Goal: Check status: Check status

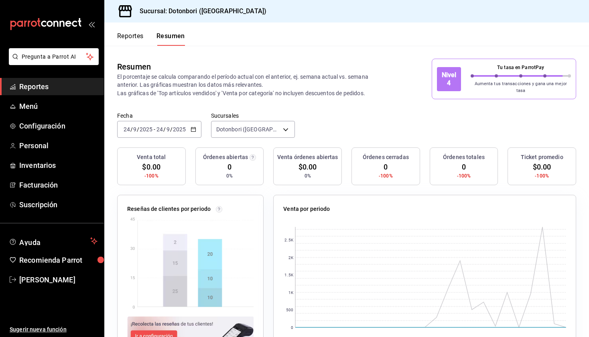
click at [194, 126] on icon "button" at bounding box center [194, 129] width 6 height 6
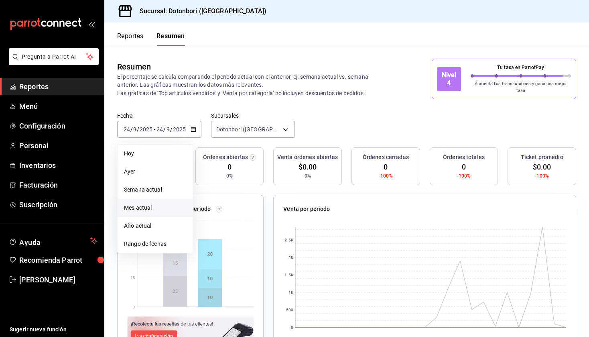
click at [139, 204] on span "Mes actual" at bounding box center [155, 207] width 62 height 8
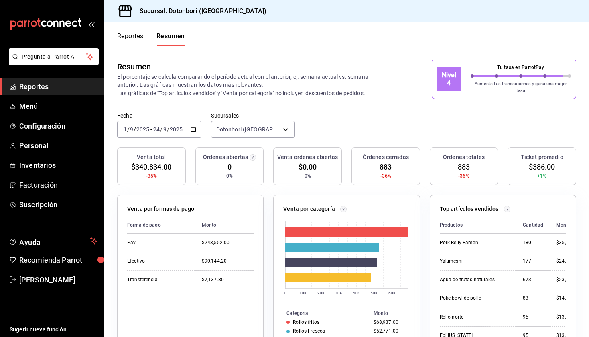
click at [194, 126] on icon "button" at bounding box center [194, 129] width 6 height 6
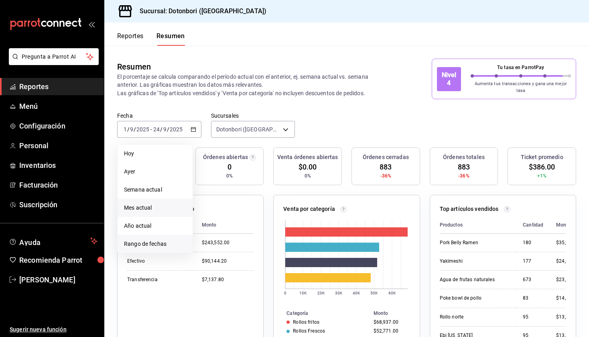
click at [140, 240] on span "Rango de fechas" at bounding box center [155, 244] width 62 height 8
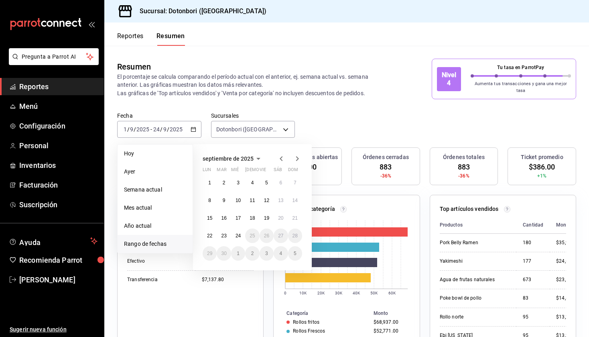
click at [278, 155] on icon "button" at bounding box center [282, 159] width 10 height 10
click at [254, 180] on abbr "1" at bounding box center [252, 183] width 3 height 6
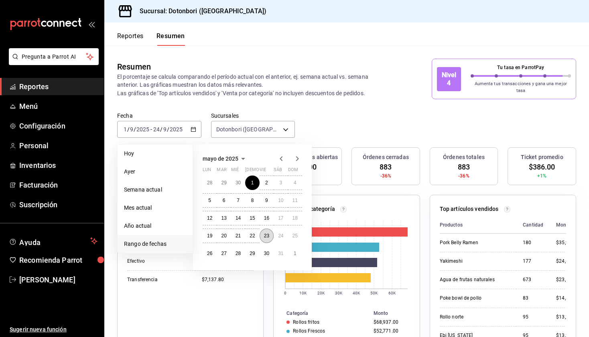
click at [269, 233] on abbr "23" at bounding box center [266, 236] width 5 height 6
